Goal: Transaction & Acquisition: Obtain resource

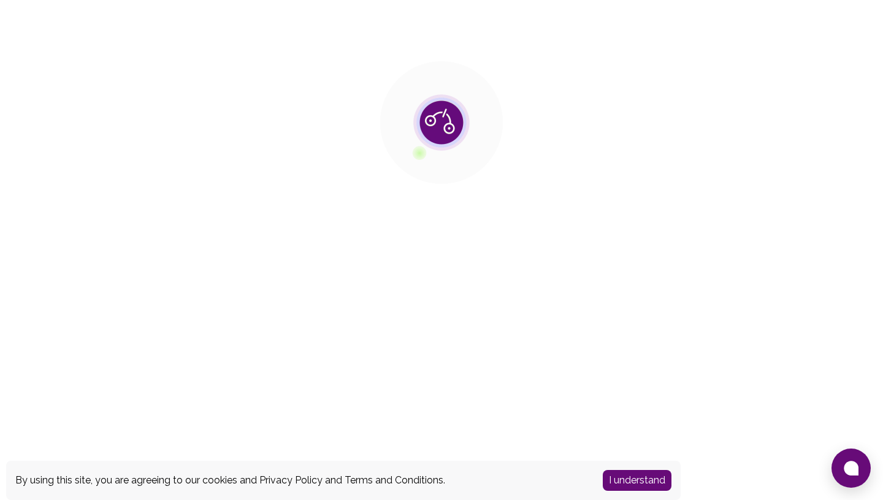
click at [648, 481] on button "I understand" at bounding box center [637, 480] width 69 height 21
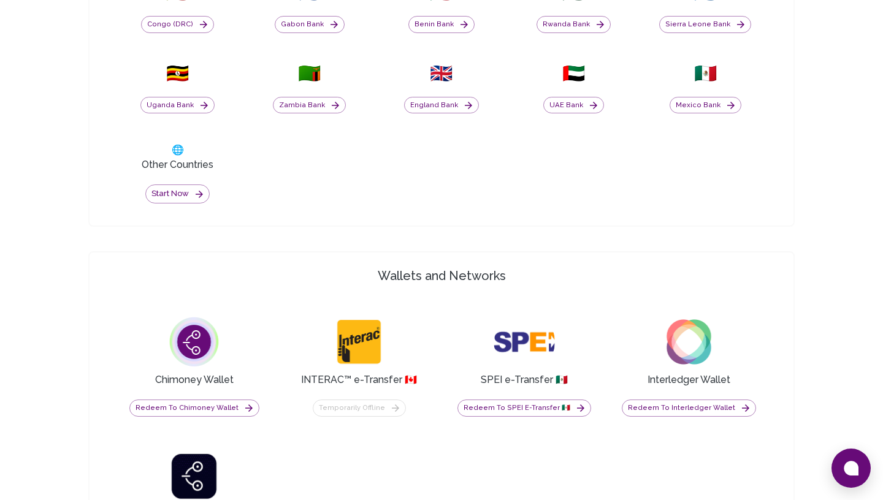
scroll to position [798, 0]
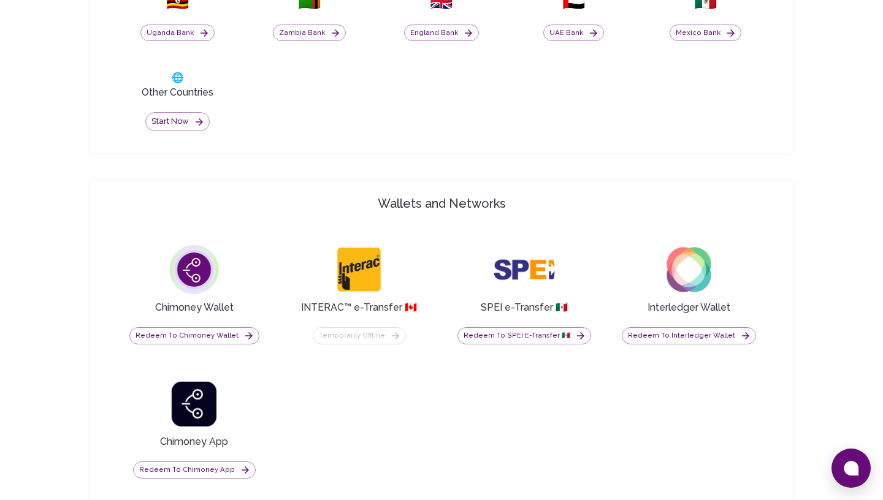
click at [379, 332] on div "Temporarily offline" at bounding box center [359, 335] width 93 height 17
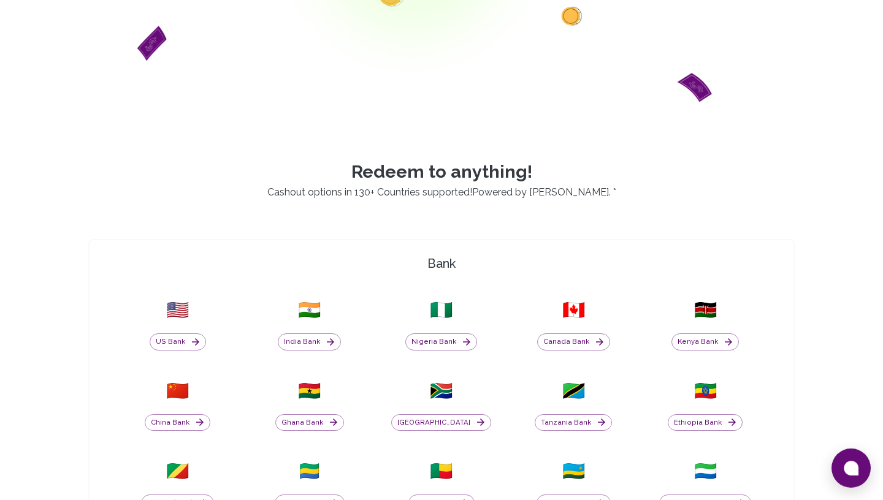
scroll to position [0, 0]
